Goal: Task Accomplishment & Management: Use online tool/utility

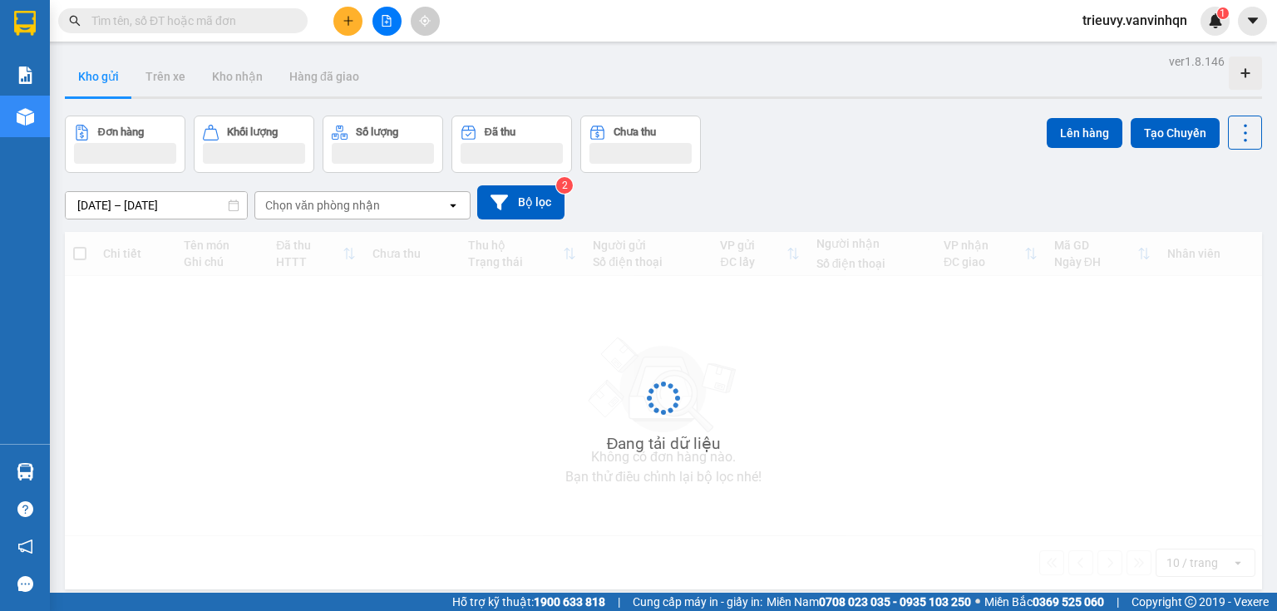
click at [348, 21] on icon "plus" at bounding box center [349, 21] width 12 height 12
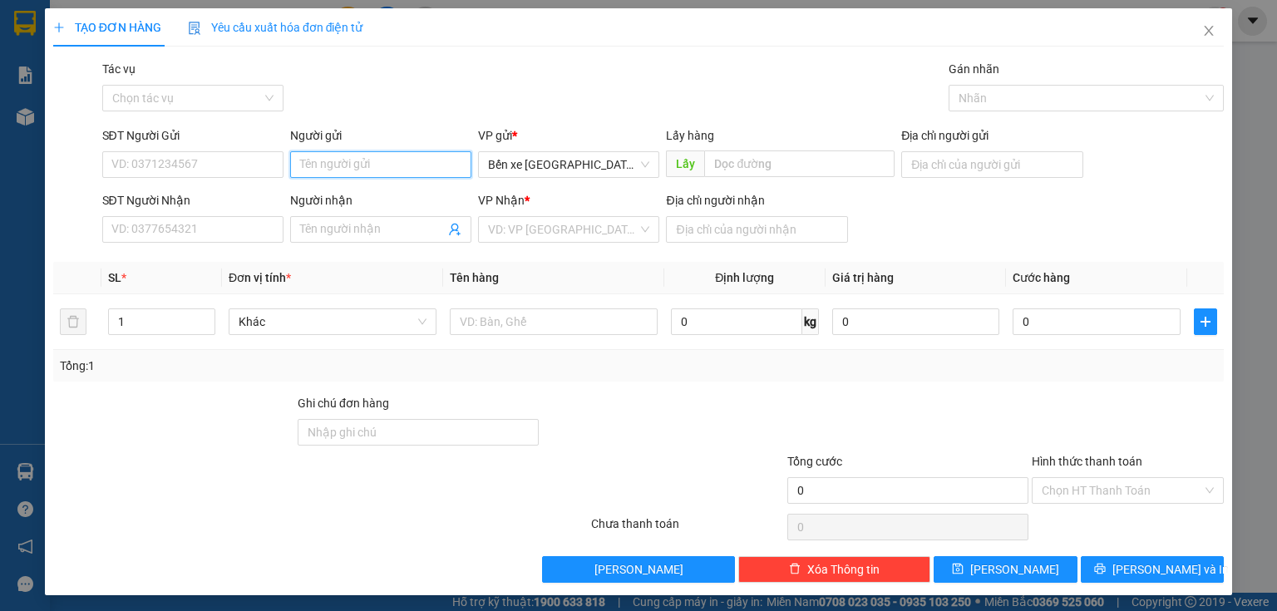
click at [331, 168] on input "Người gửi" at bounding box center [380, 164] width 181 height 27
type input "tấn"
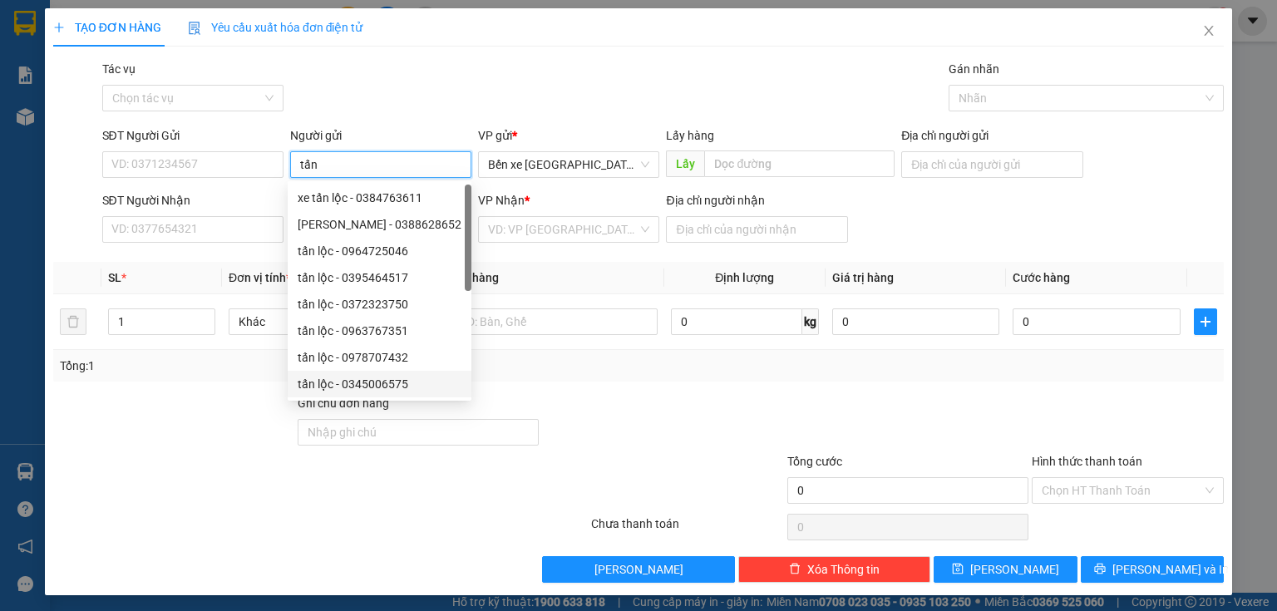
click at [366, 379] on div "tấn lộc - 0345006575" at bounding box center [380, 384] width 164 height 18
type input "0345006575"
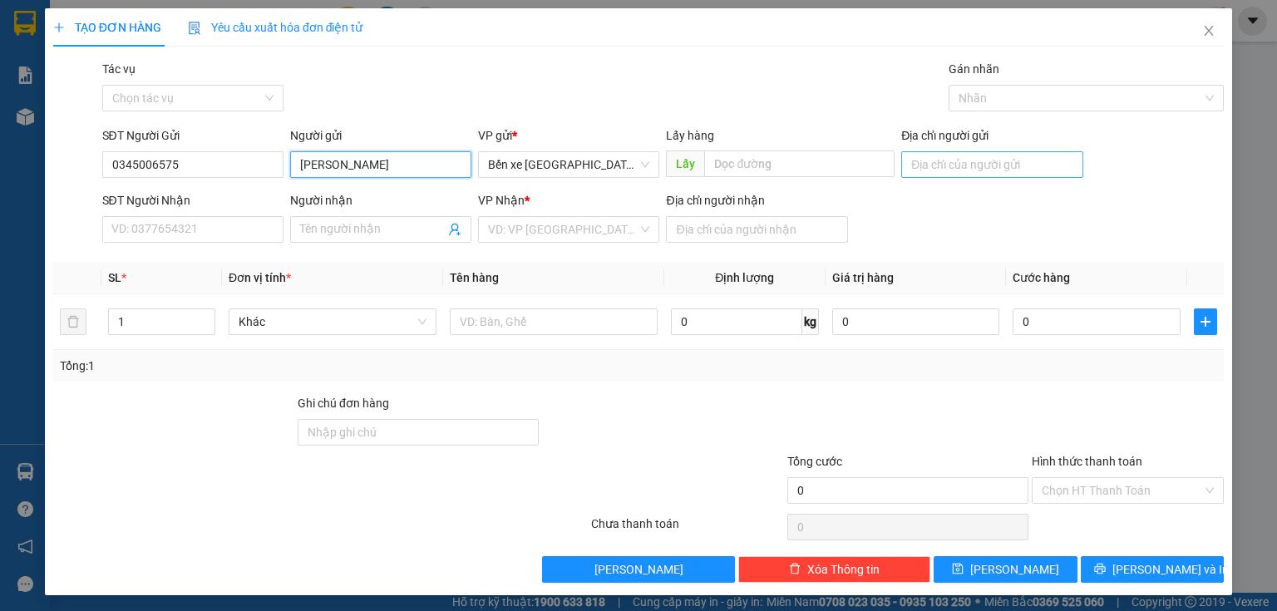
type input "[PERSON_NAME]"
drag, startPoint x: 932, startPoint y: 160, endPoint x: 955, endPoint y: 198, distance: 44.8
click at [932, 160] on input "Địa chỉ người gửi" at bounding box center [991, 164] width 181 height 27
type input "BXQN"
click at [560, 245] on div "VP Nhận * VD: VP [GEOGRAPHIC_DATA]" at bounding box center [568, 220] width 181 height 58
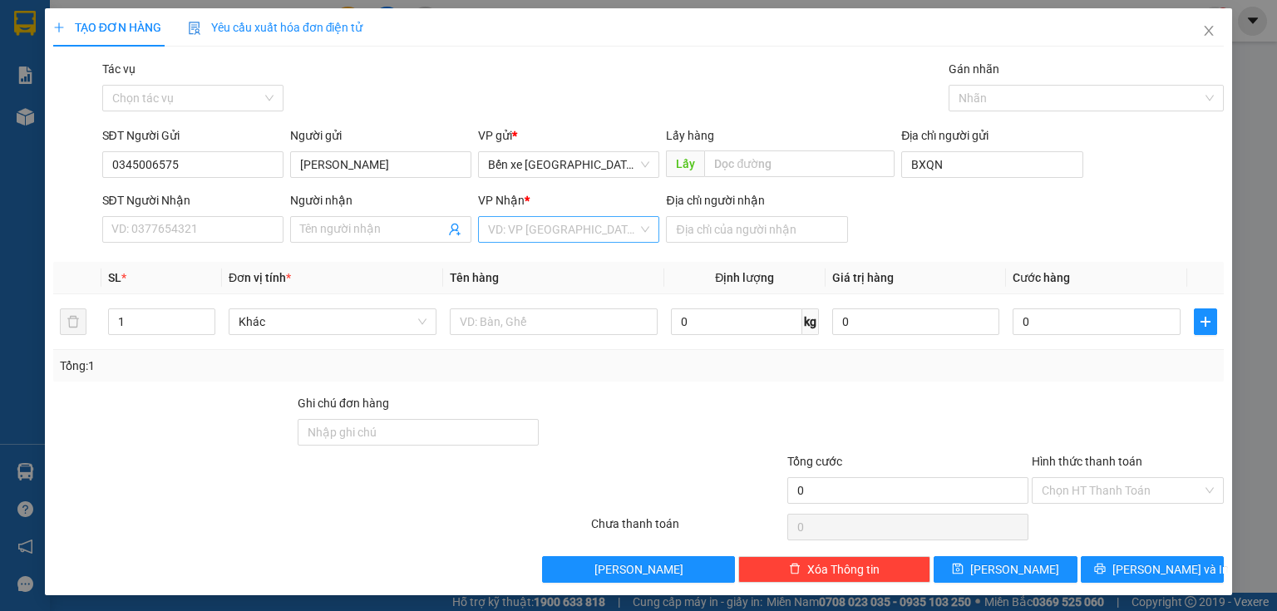
click at [561, 232] on input "search" at bounding box center [563, 229] width 150 height 25
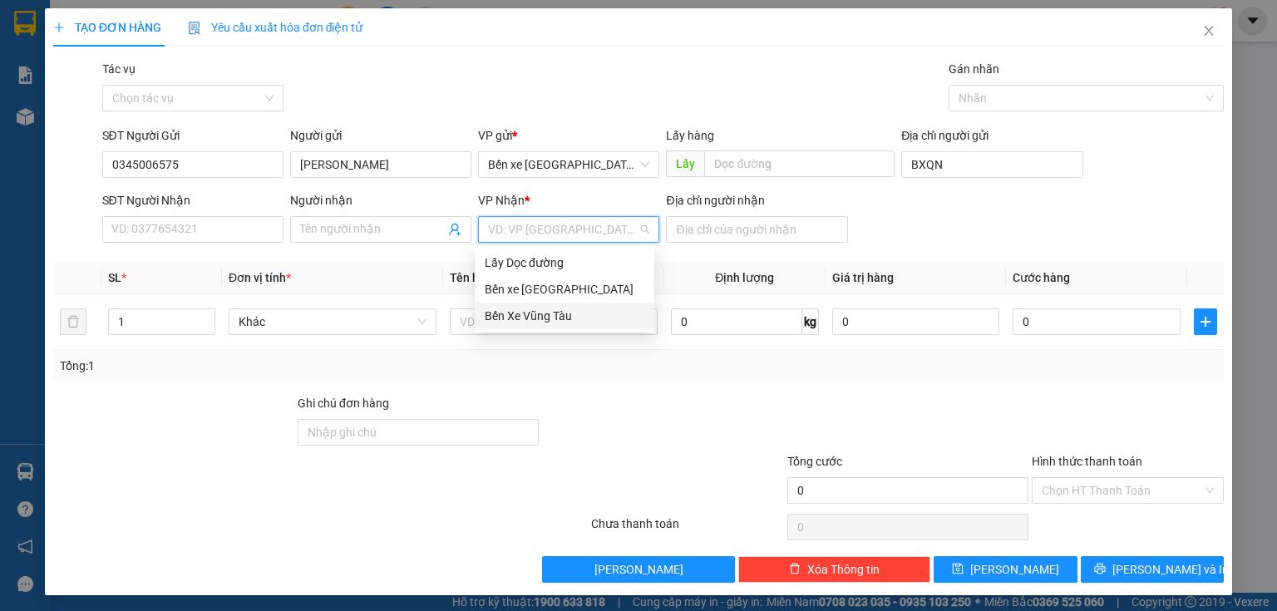
click at [539, 327] on div "Bến Xe Vũng Tàu" at bounding box center [565, 316] width 180 height 27
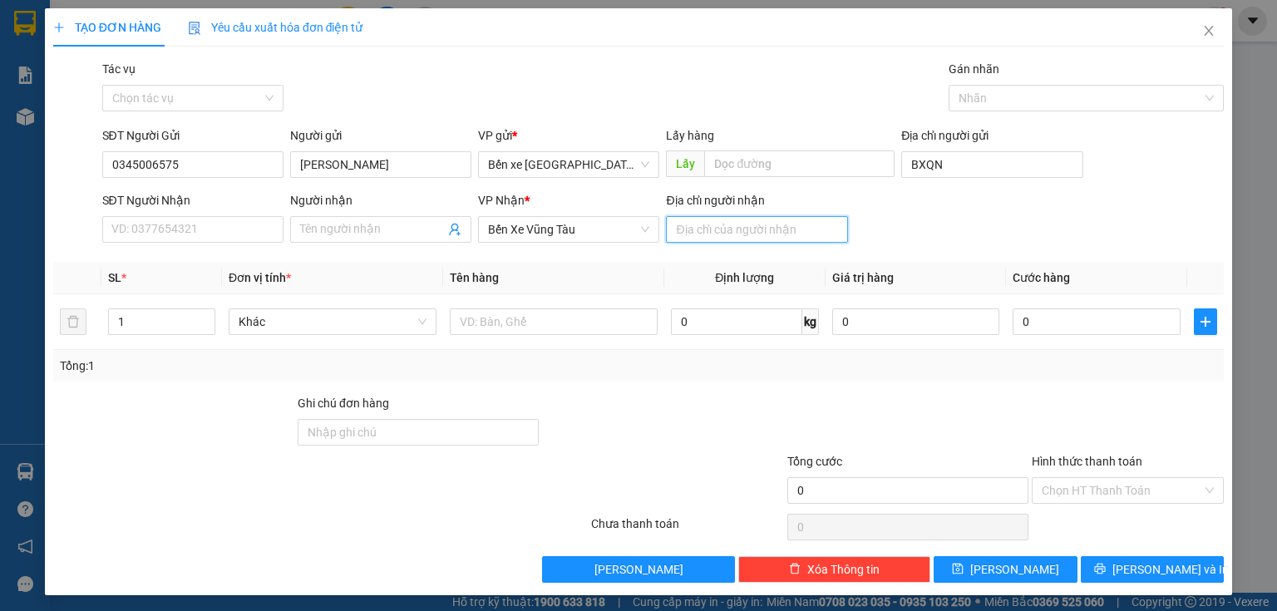
click at [692, 234] on input "Địa chỉ người nhận" at bounding box center [756, 229] width 181 height 27
type input "long hương"
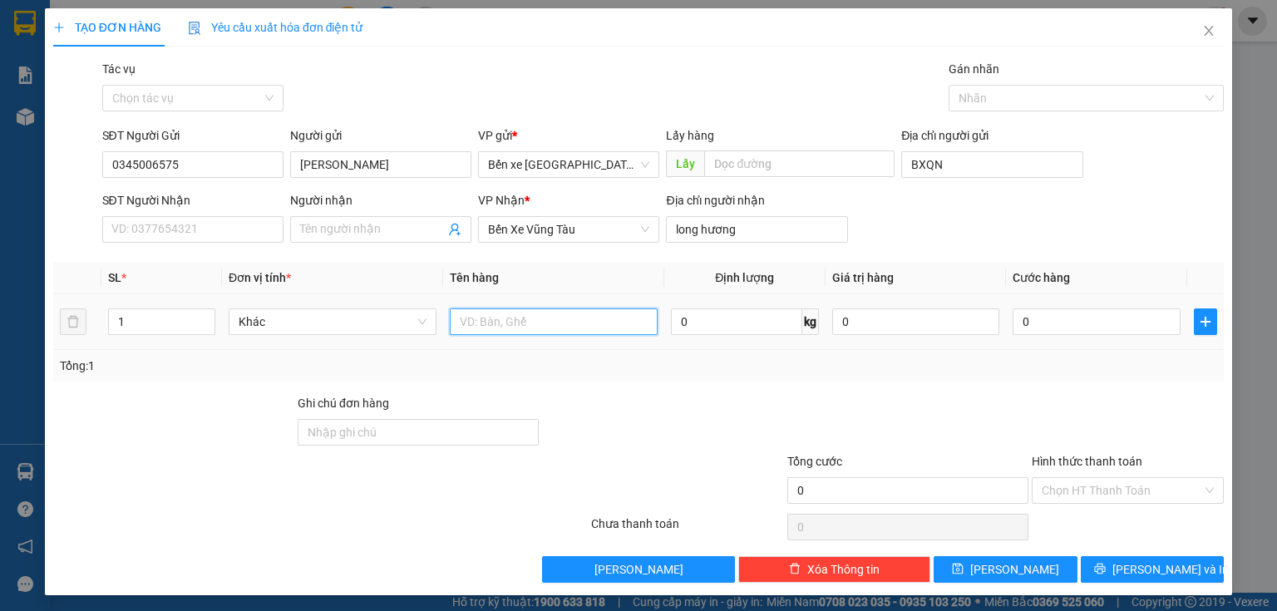
click at [559, 331] on input "text" at bounding box center [554, 321] width 208 height 27
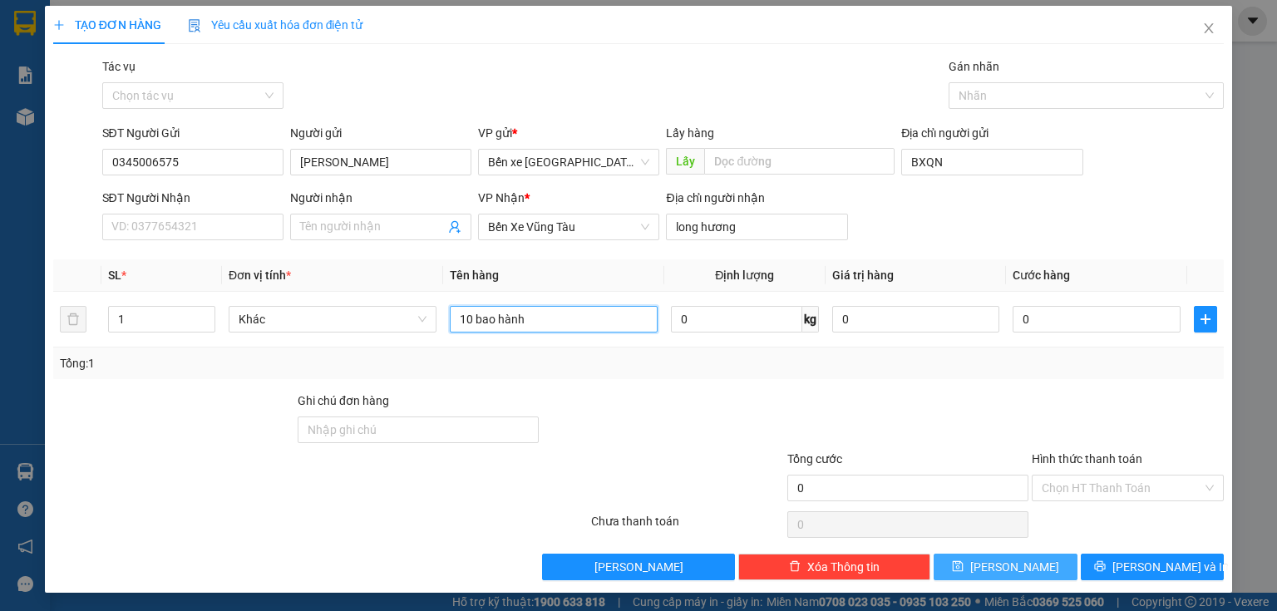
type input "10 bao hành"
click at [1025, 575] on button "[PERSON_NAME]" at bounding box center [1006, 567] width 144 height 27
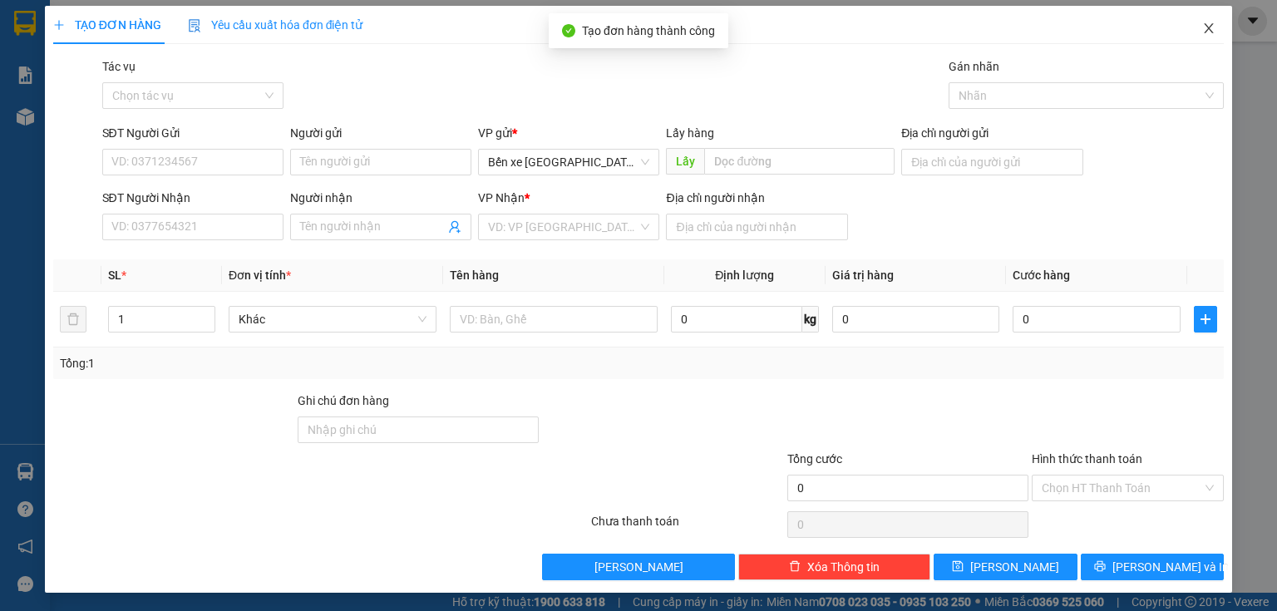
drag, startPoint x: 1210, startPoint y: 31, endPoint x: 1231, endPoint y: 22, distance: 22.4
click at [1210, 30] on span "Close" at bounding box center [1209, 29] width 47 height 47
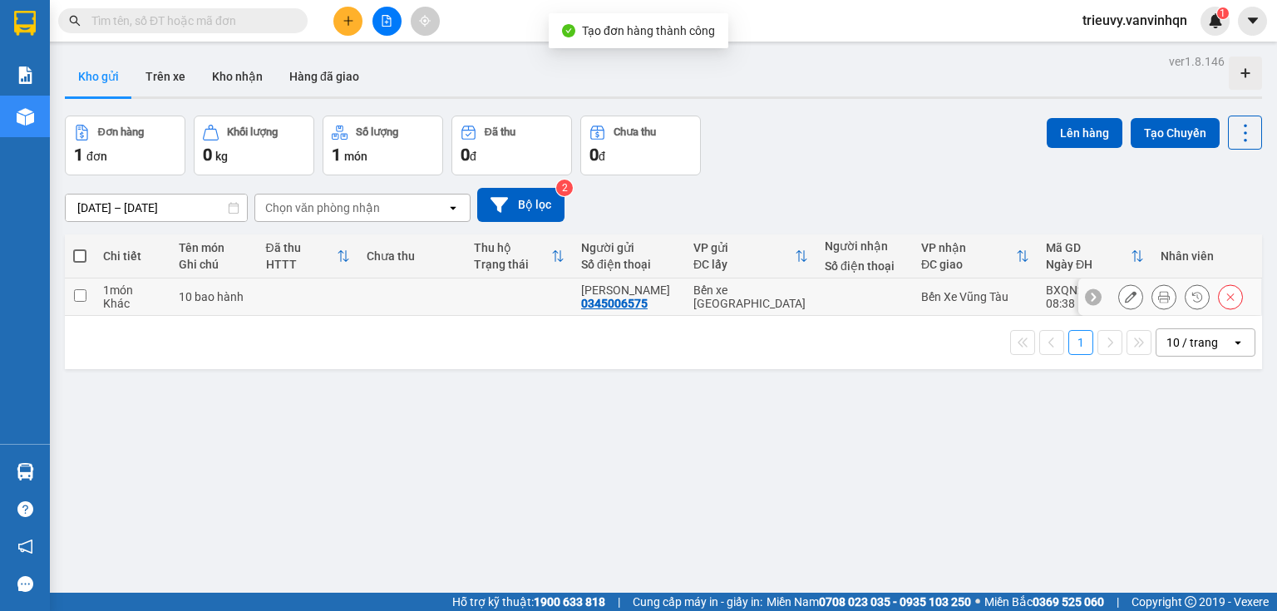
click at [316, 304] on td at bounding box center [308, 297] width 101 height 37
checkbox input "true"
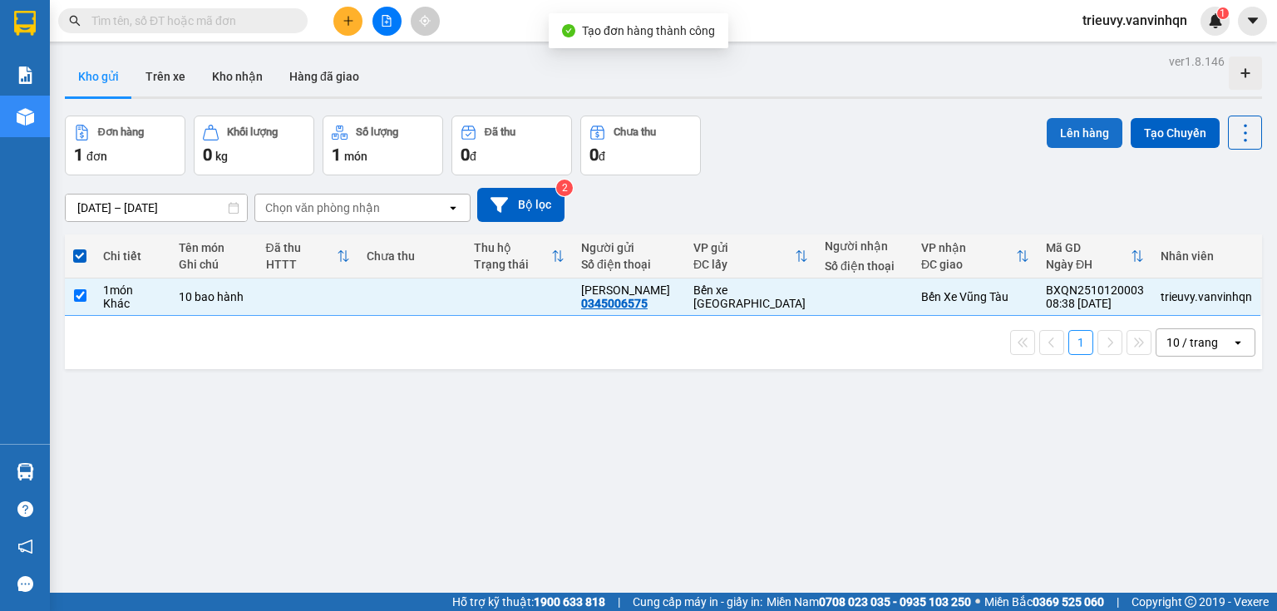
click at [1086, 145] on button "Lên hàng" at bounding box center [1085, 133] width 76 height 30
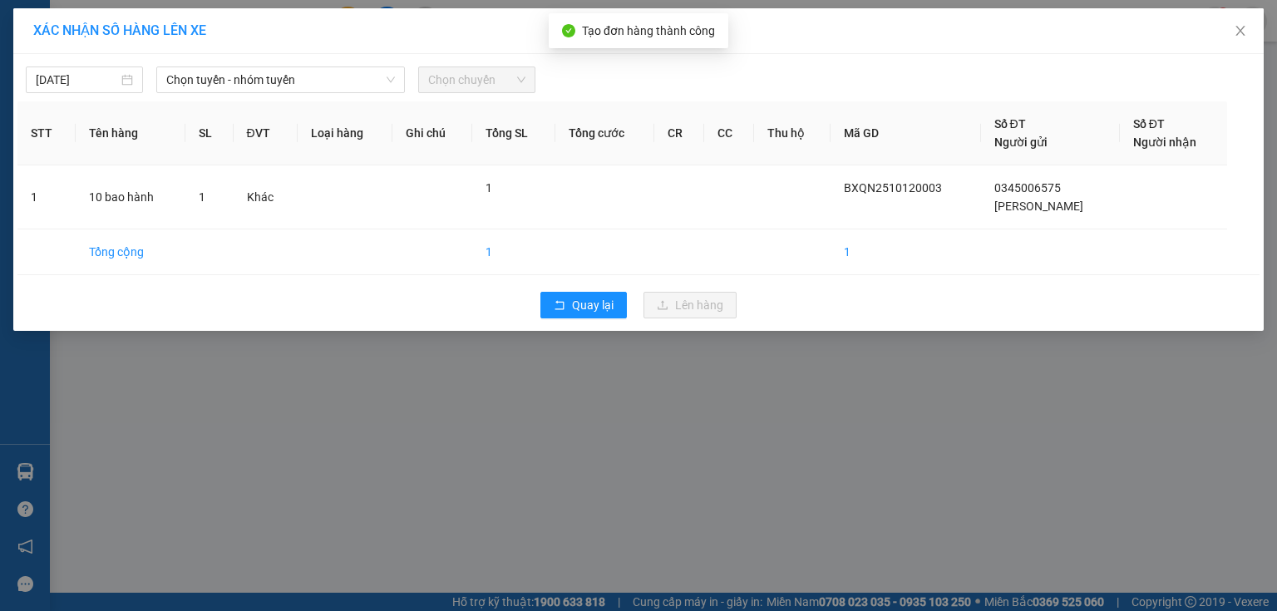
drag, startPoint x: 348, startPoint y: 70, endPoint x: 339, endPoint y: 93, distance: 25.0
click at [346, 76] on span "Chọn tuyến - nhóm tuyến" at bounding box center [280, 79] width 229 height 25
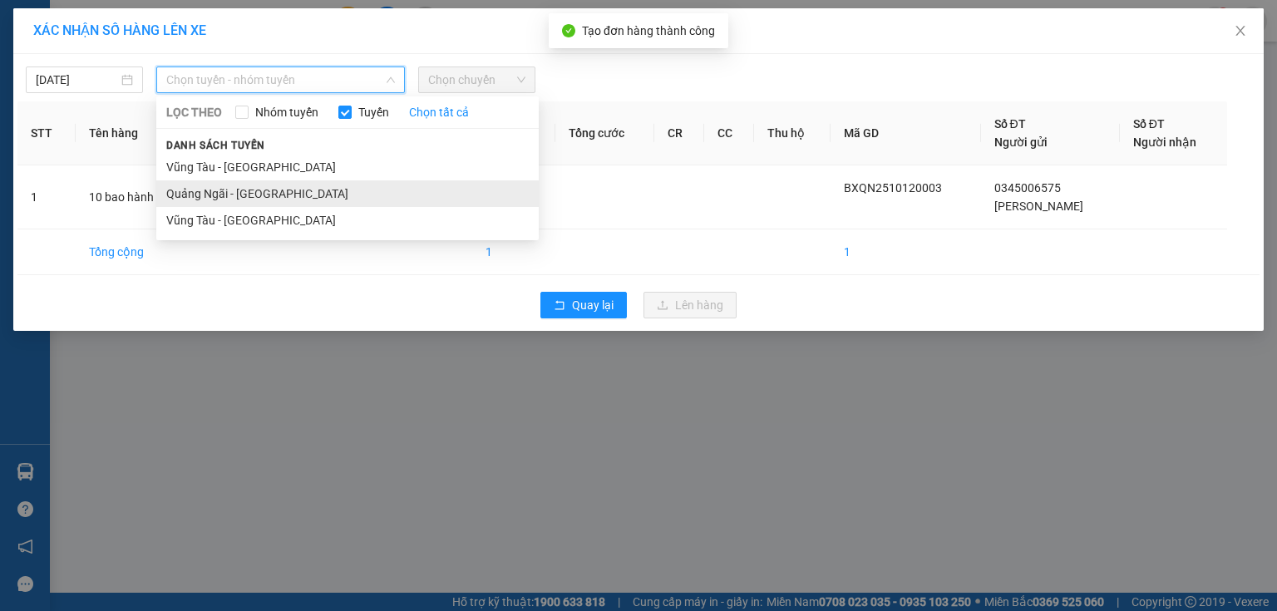
drag, startPoint x: 268, startPoint y: 195, endPoint x: 392, endPoint y: 135, distance: 138.0
click at [269, 195] on li "Quảng Ngãi - [GEOGRAPHIC_DATA]" at bounding box center [347, 193] width 382 height 27
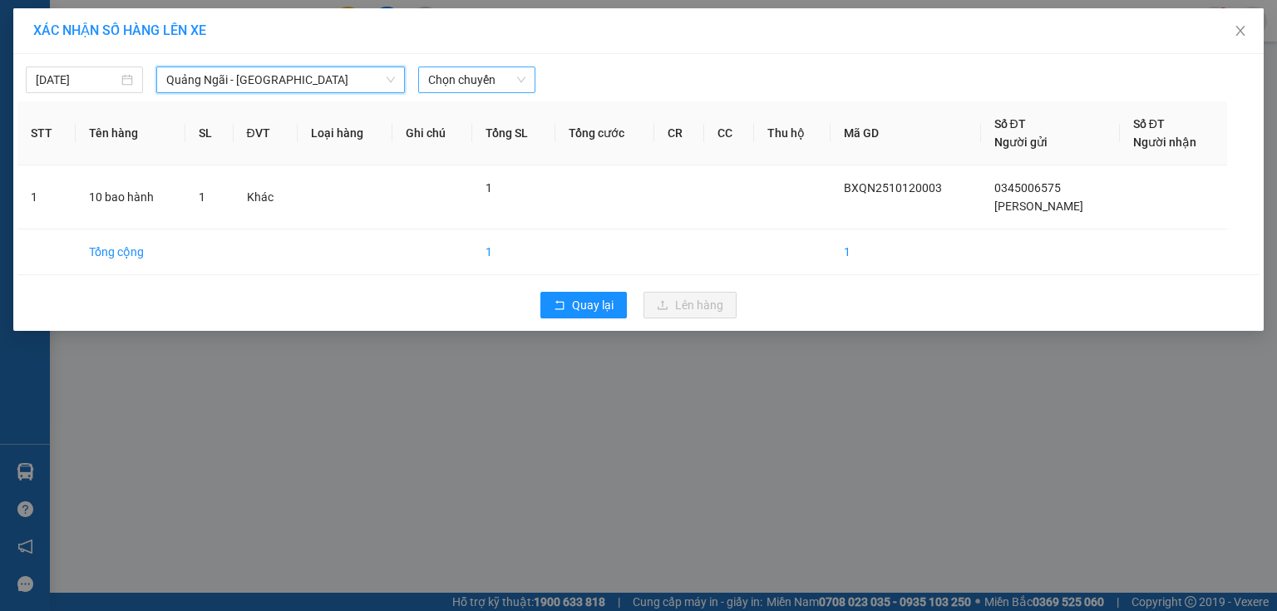
click at [491, 81] on span "Chọn chuyến" at bounding box center [476, 79] width 97 height 25
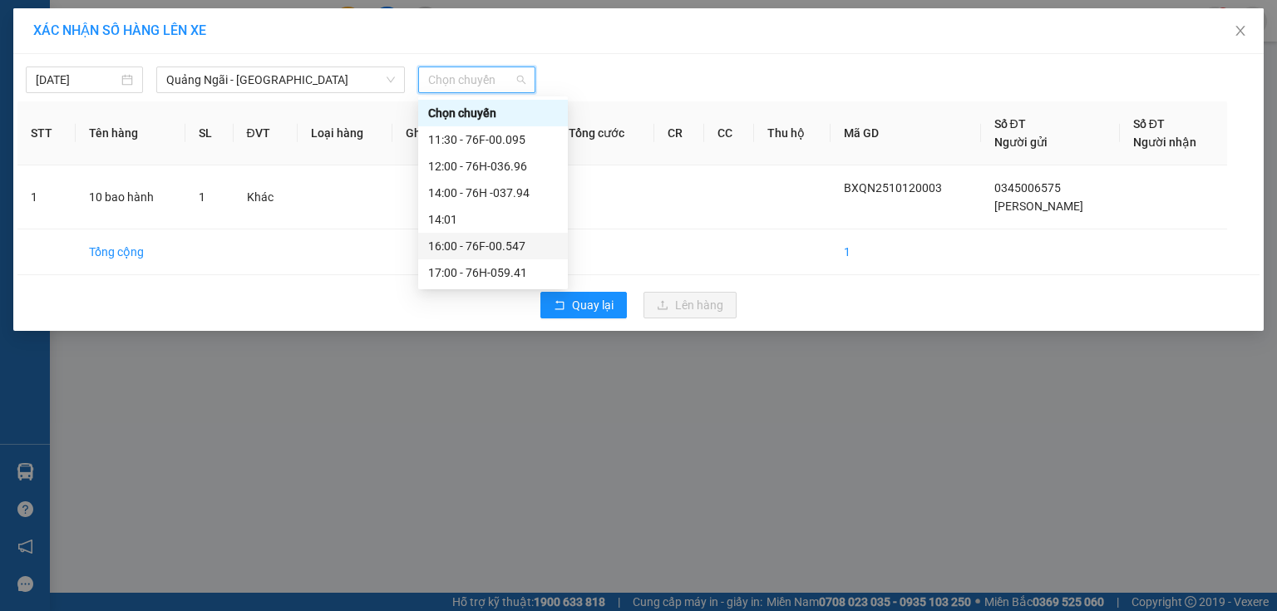
click at [518, 244] on div "16:00 - 76F-00.547" at bounding box center [493, 246] width 130 height 18
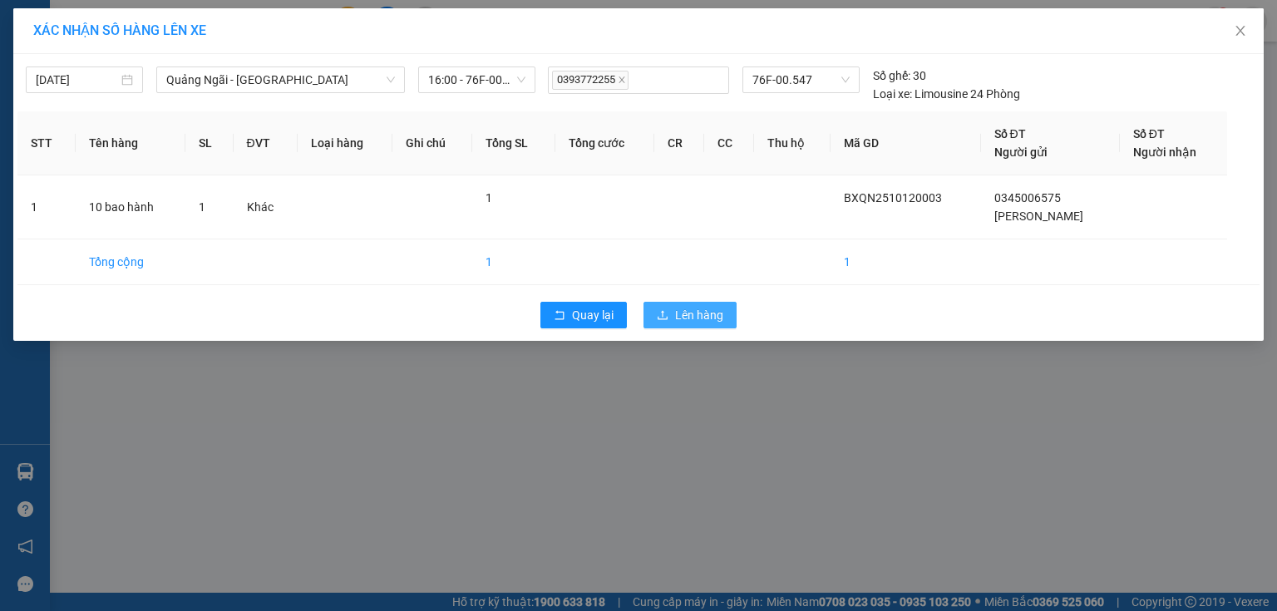
click at [682, 314] on span "Lên hàng" at bounding box center [699, 315] width 48 height 18
